Goal: Transaction & Acquisition: Book appointment/travel/reservation

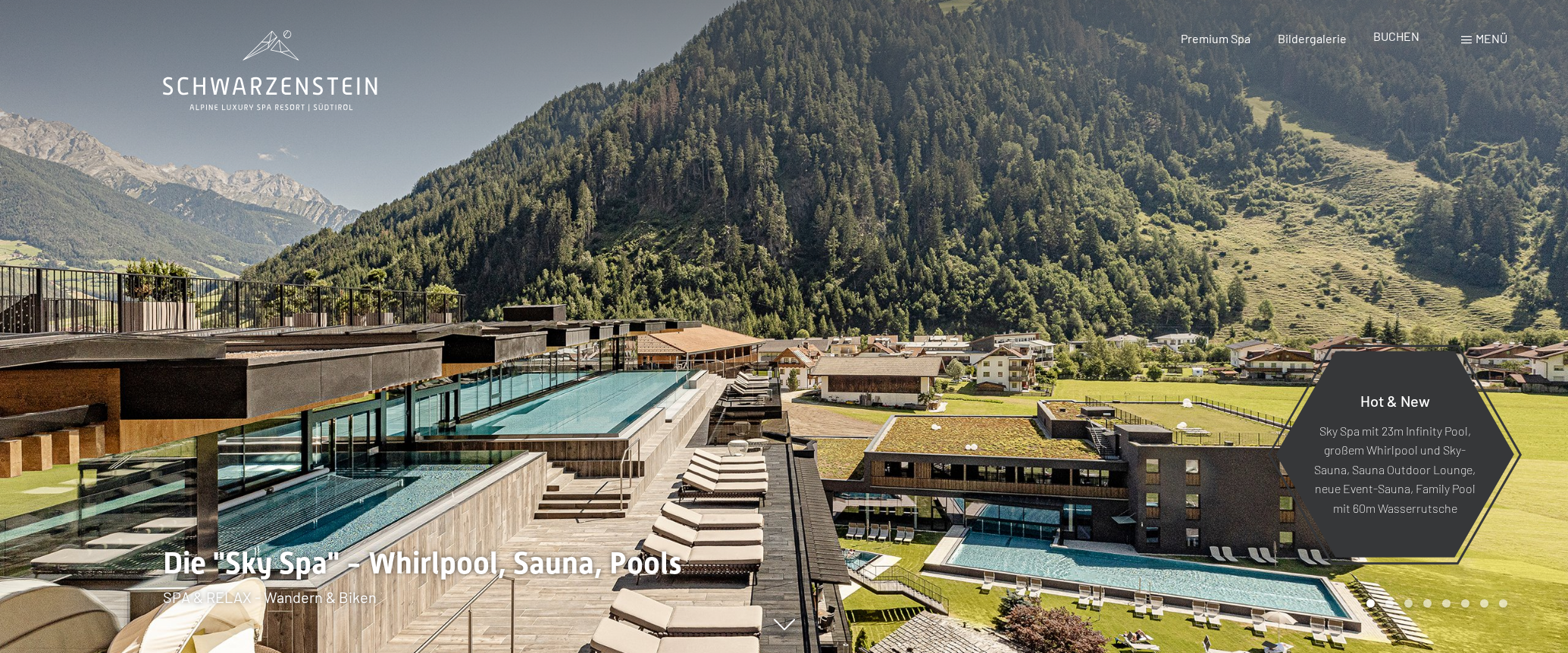
click at [1404, 39] on span "BUCHEN" at bounding box center [1396, 36] width 46 height 14
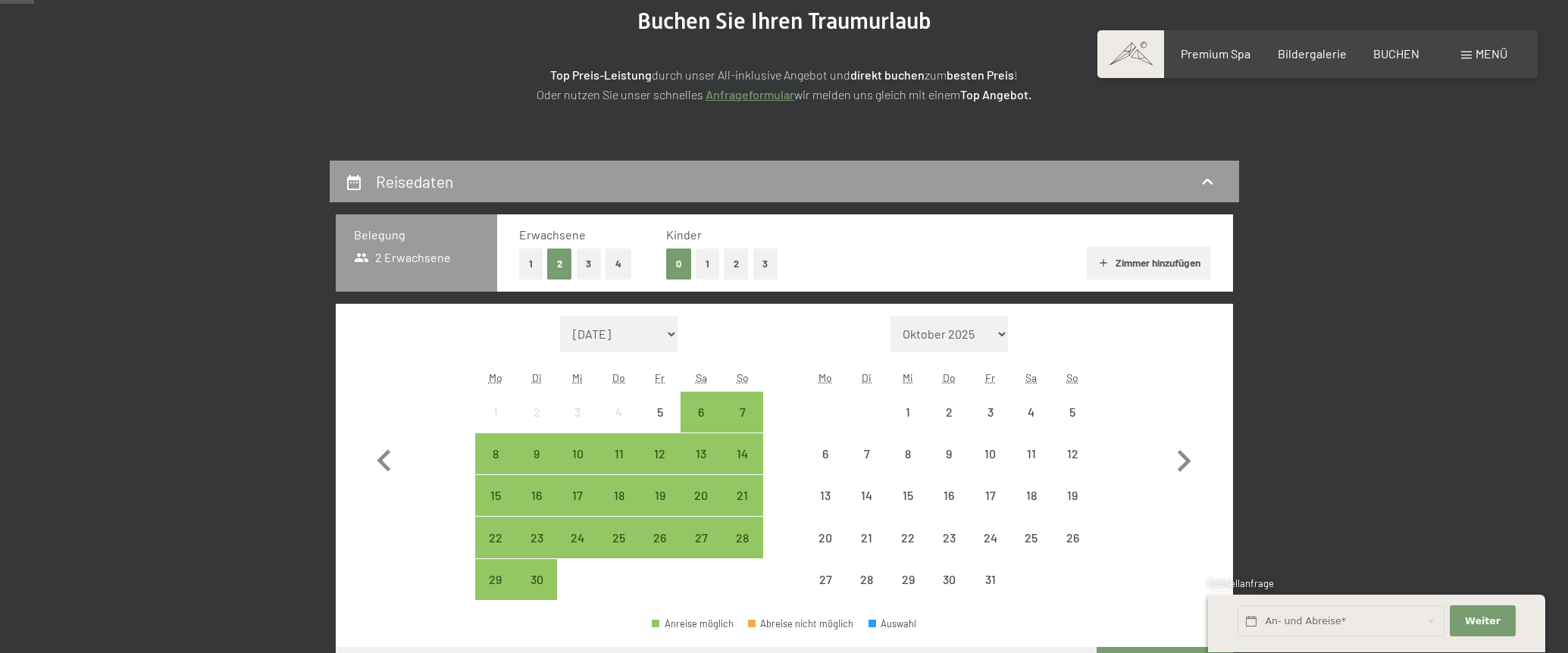
scroll to position [227, 0]
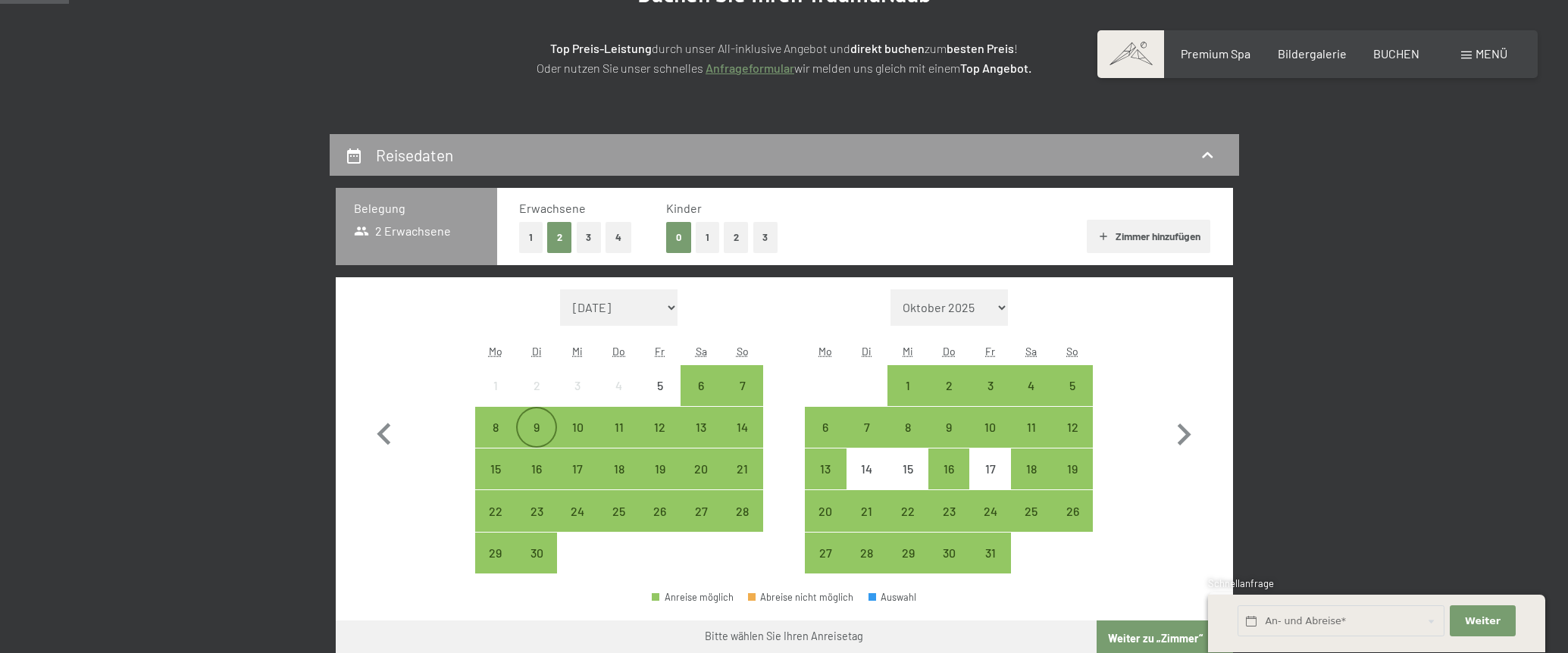
click at [534, 428] on div "9" at bounding box center [537, 441] width 38 height 38
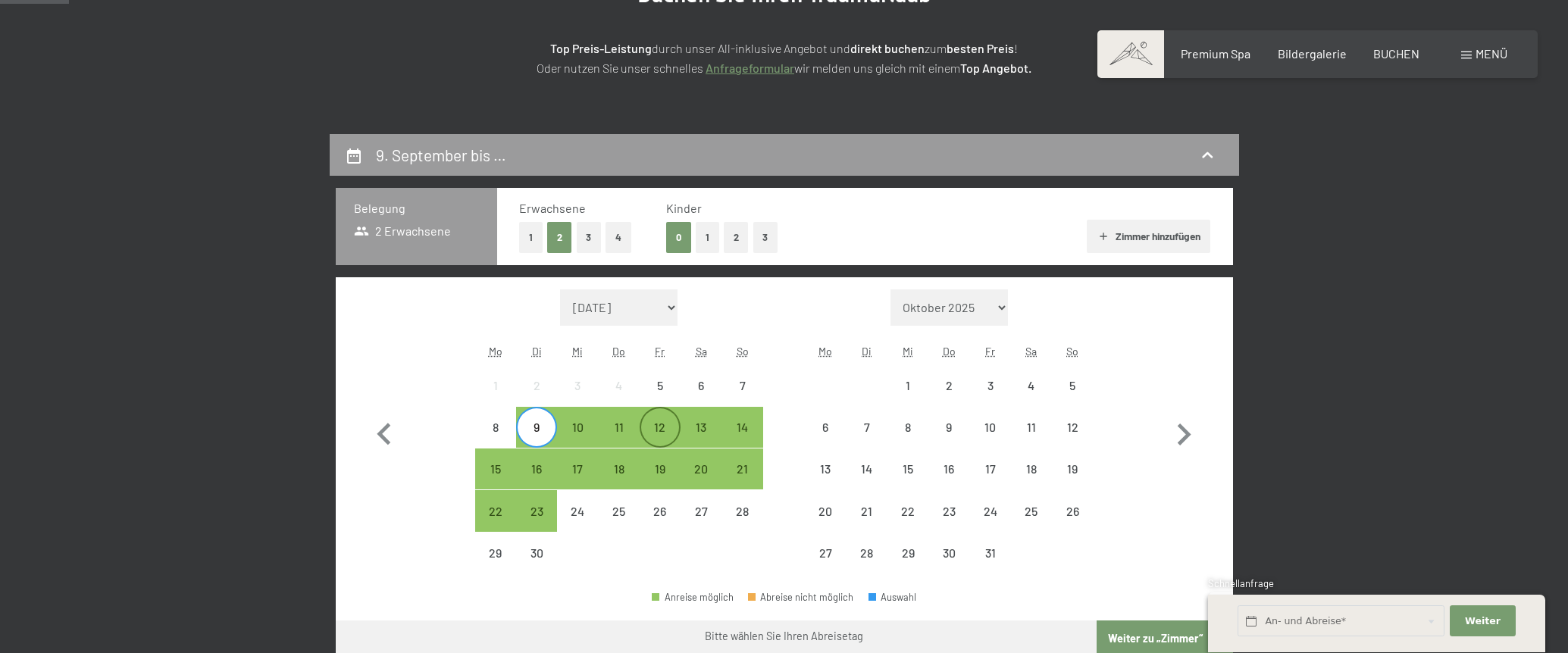
click at [667, 427] on div "12" at bounding box center [660, 441] width 38 height 38
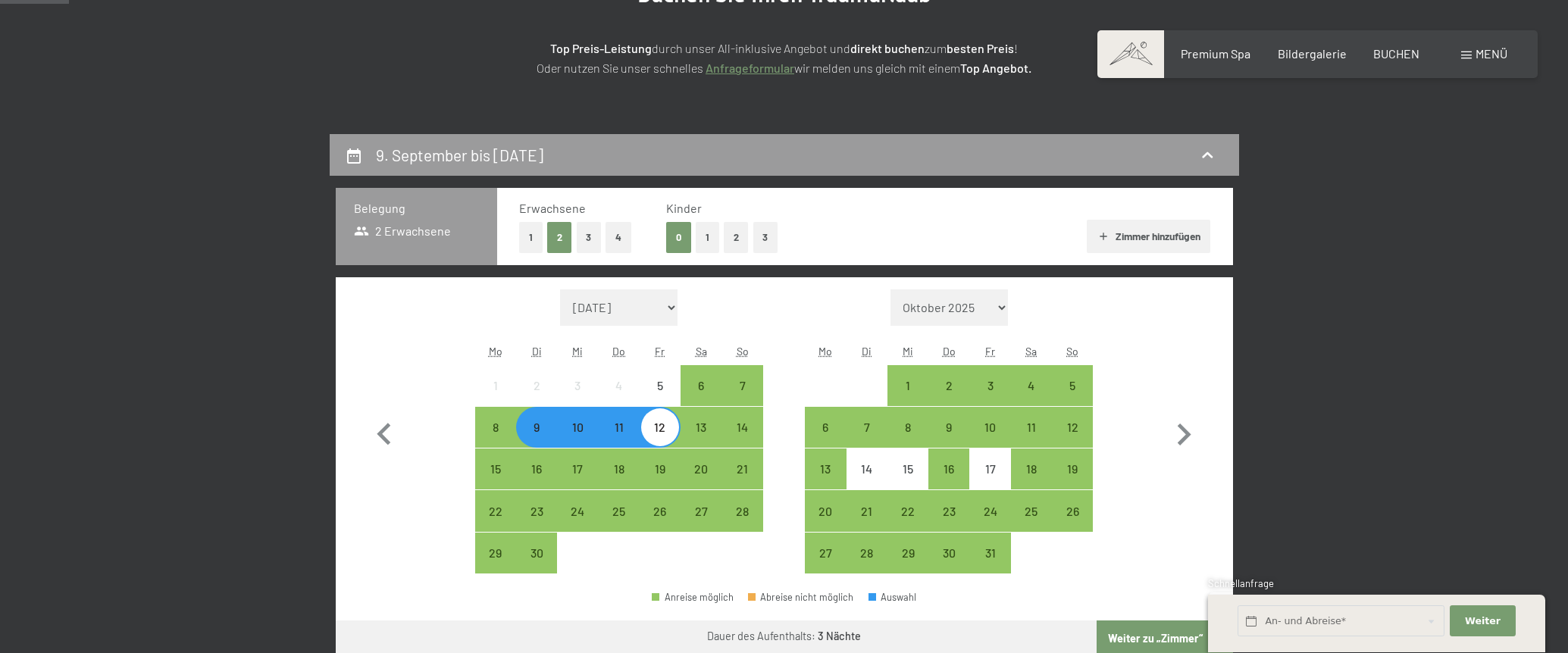
click at [529, 238] on button "1" at bounding box center [531, 237] width 24 height 31
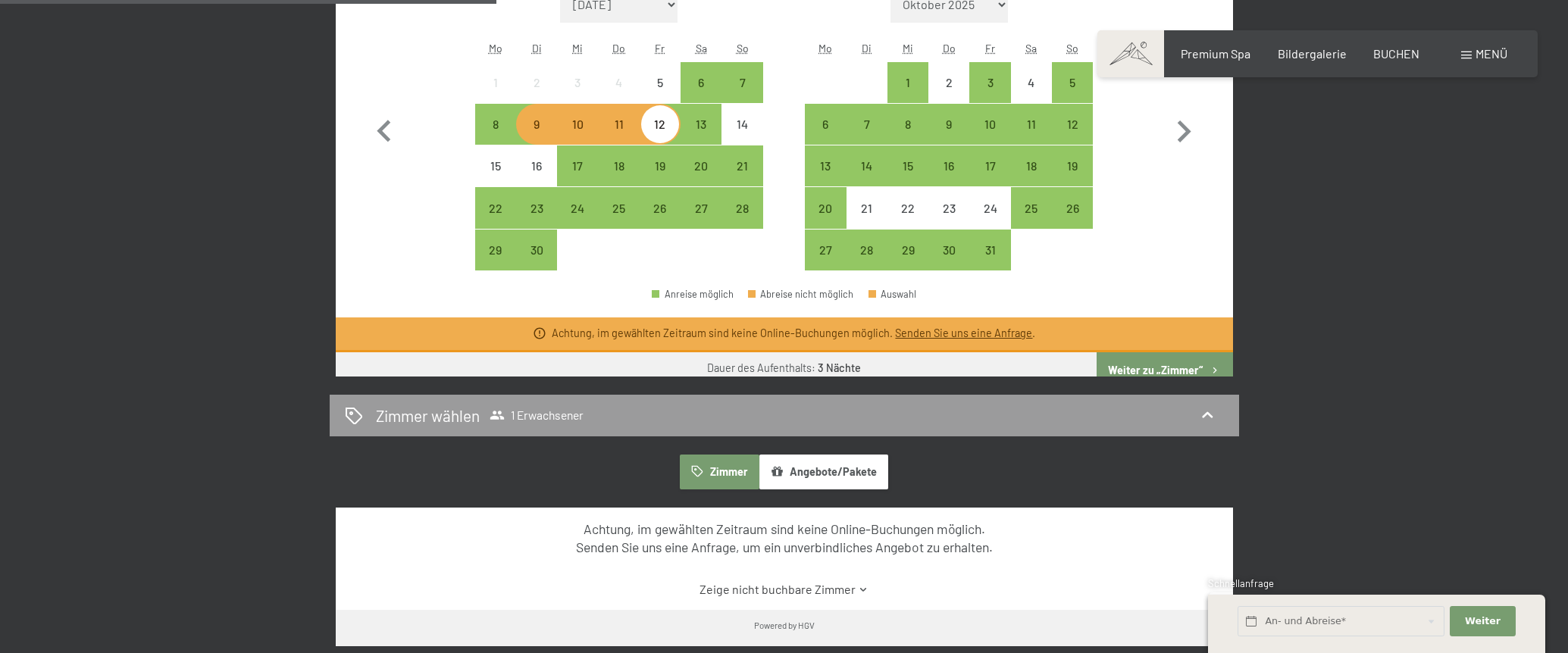
click at [1180, 374] on button "Weiter zu „Zimmer“" at bounding box center [1164, 371] width 136 height 37
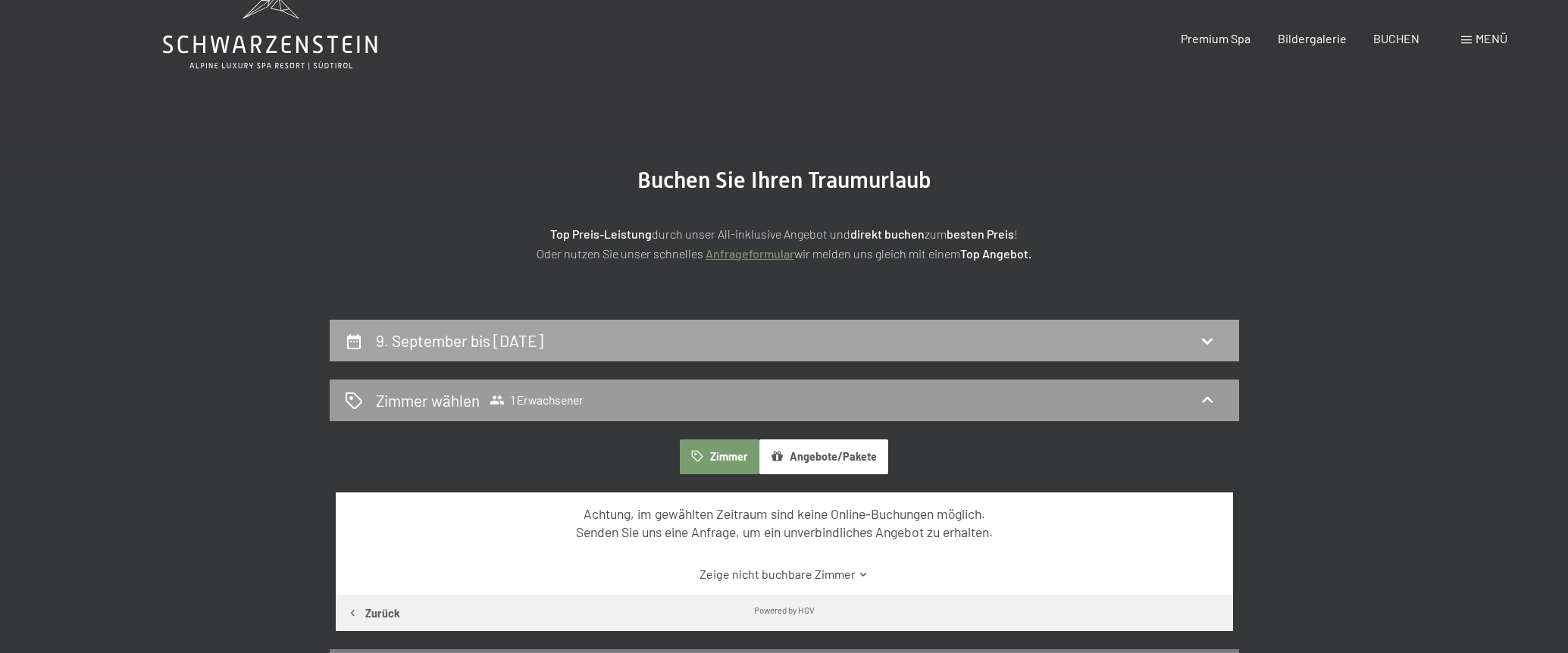
scroll to position [0, 0]
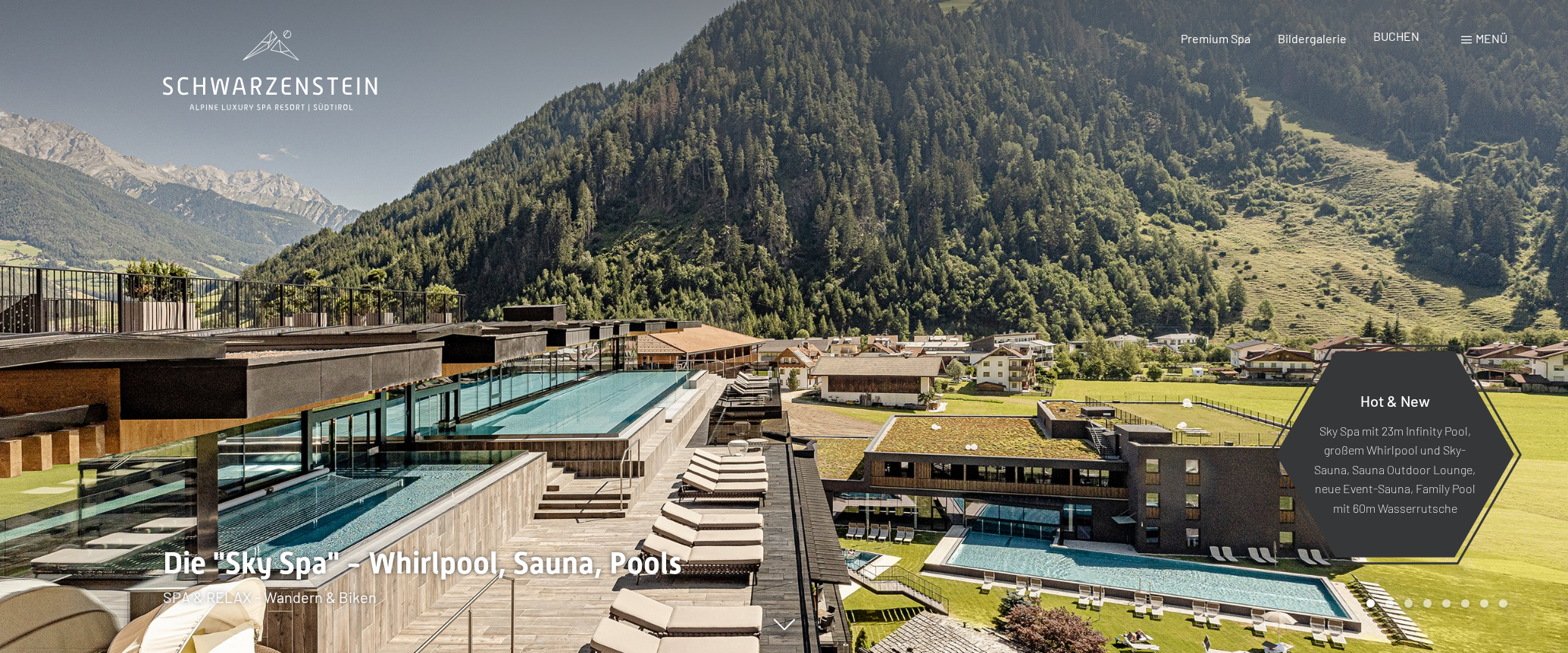
click at [1385, 37] on span "BUCHEN" at bounding box center [1396, 36] width 46 height 14
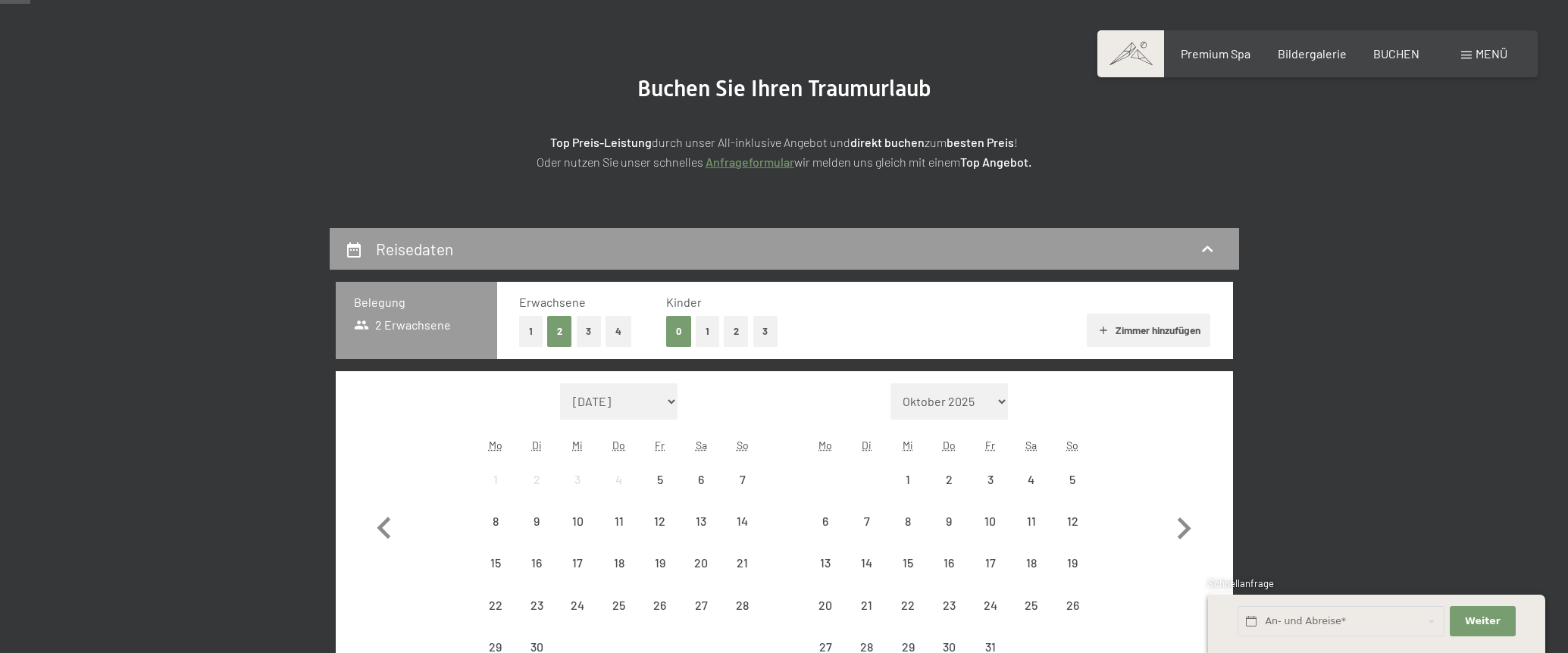
scroll to position [152, 0]
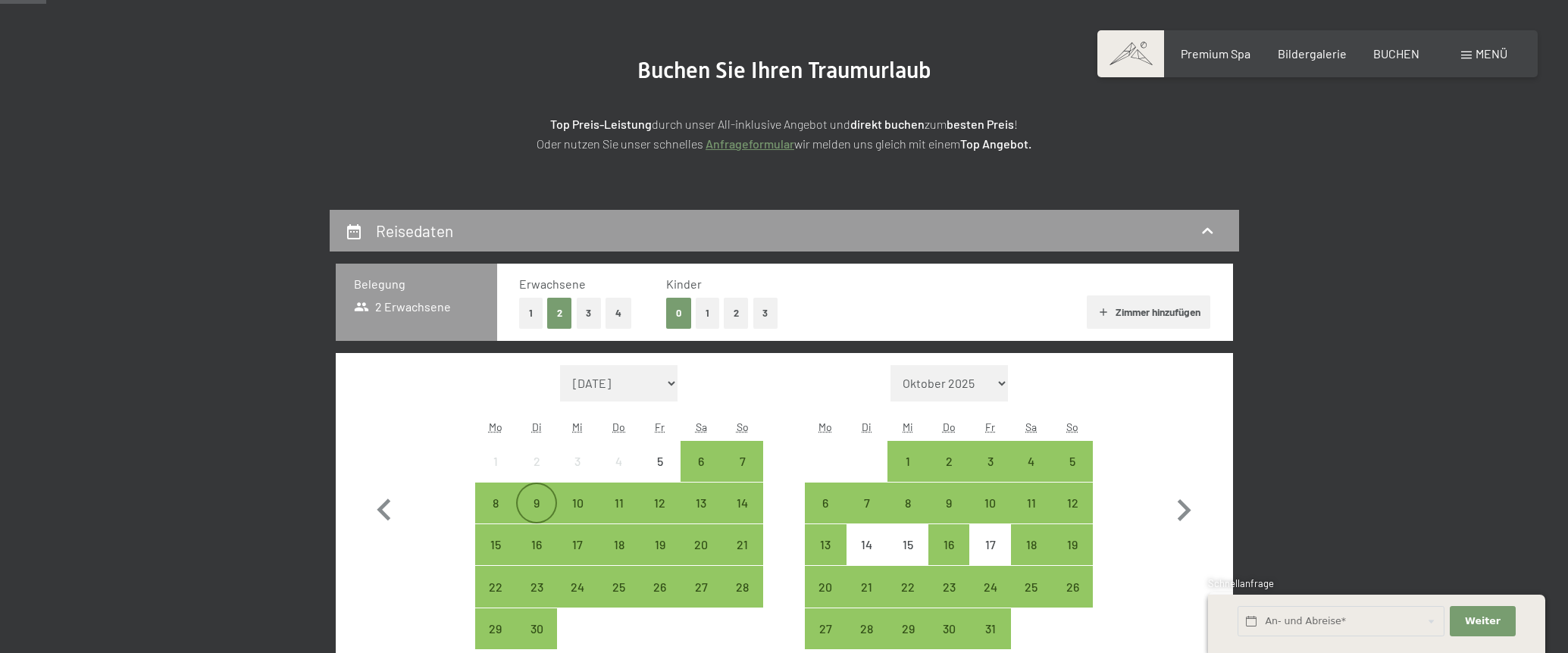
click at [528, 508] on div "9" at bounding box center [537, 516] width 38 height 38
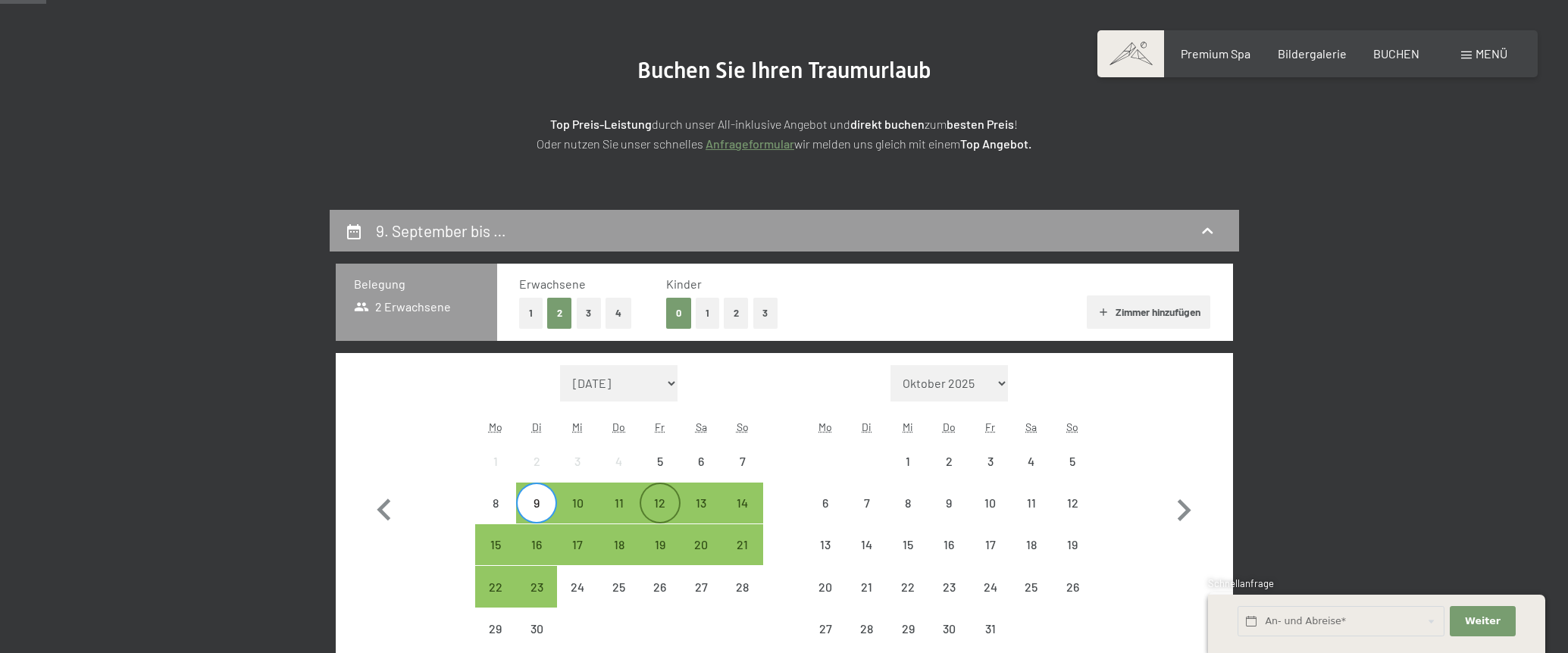
click at [675, 504] on div "12" at bounding box center [660, 516] width 38 height 38
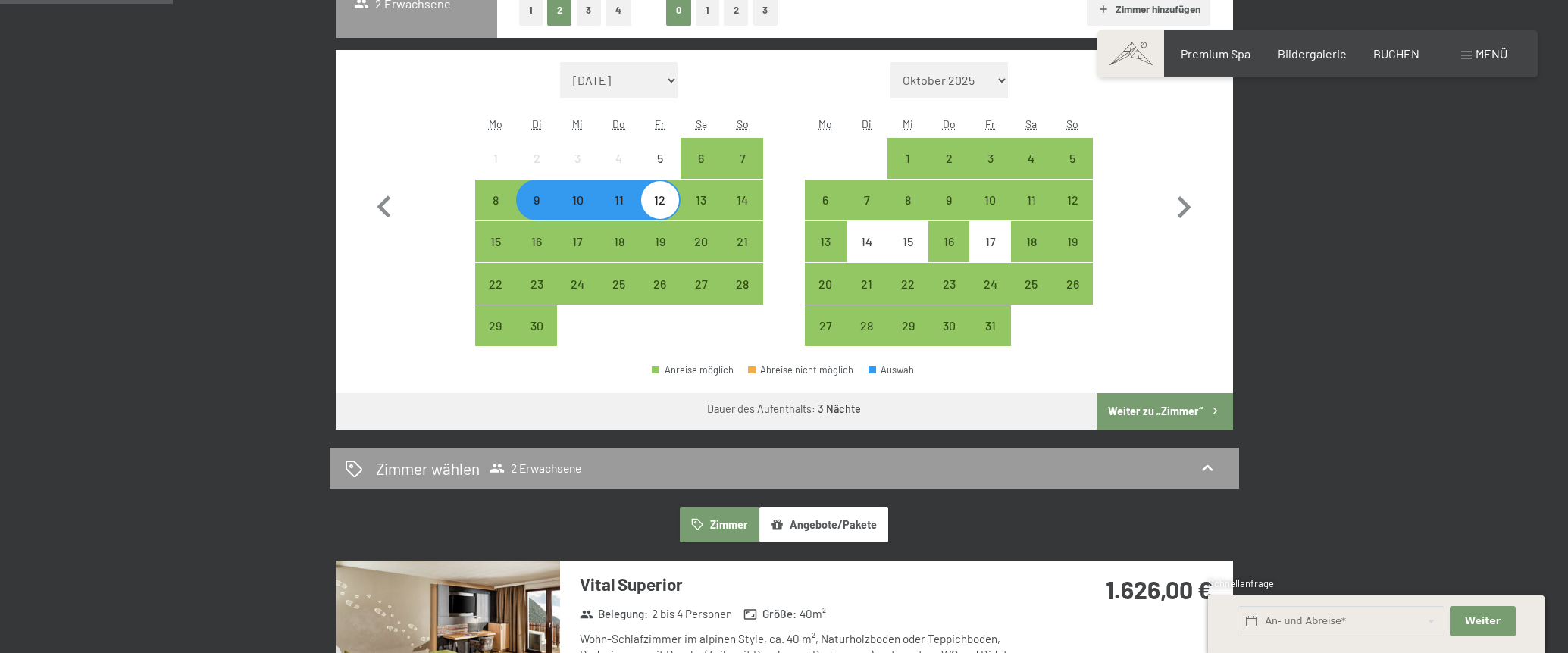
click at [1145, 408] on button "Weiter zu „Zimmer“" at bounding box center [1164, 412] width 136 height 37
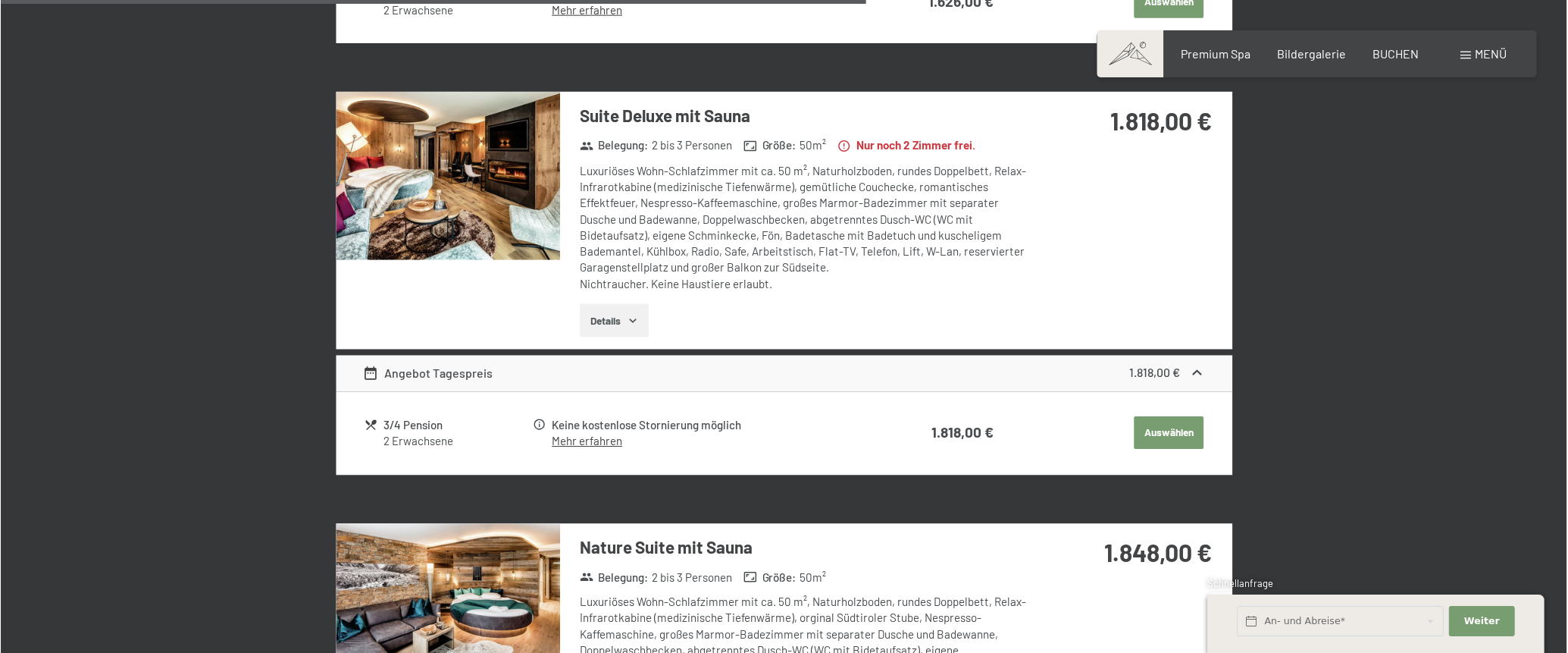
scroll to position [0, 0]
